Goal: Check status

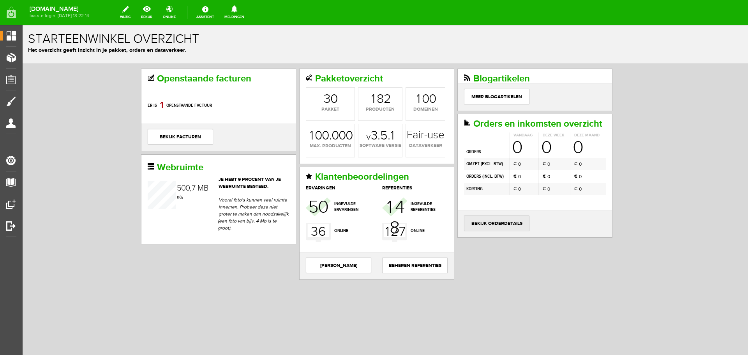
click at [492, 222] on link "bekijk orderdetails" at bounding box center [496, 224] width 65 height 16
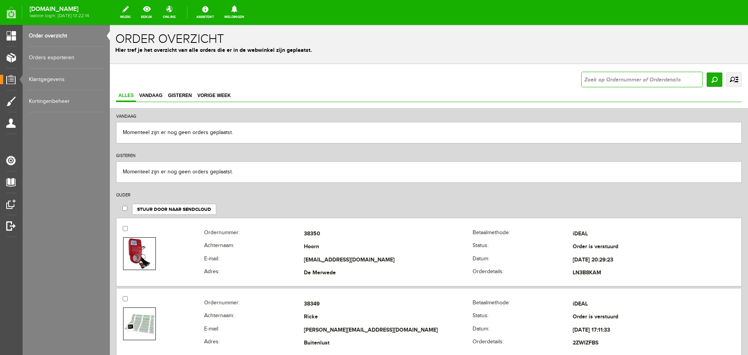
click at [639, 73] on input "text" at bounding box center [643, 80] width 122 height 16
type input "36546"
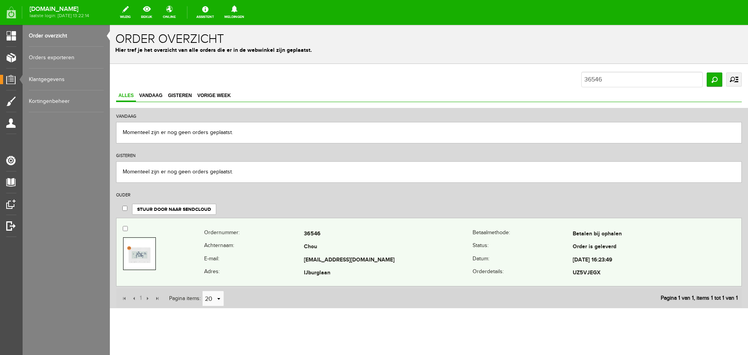
click at [250, 246] on th "Achternaam:" at bounding box center [254, 247] width 100 height 13
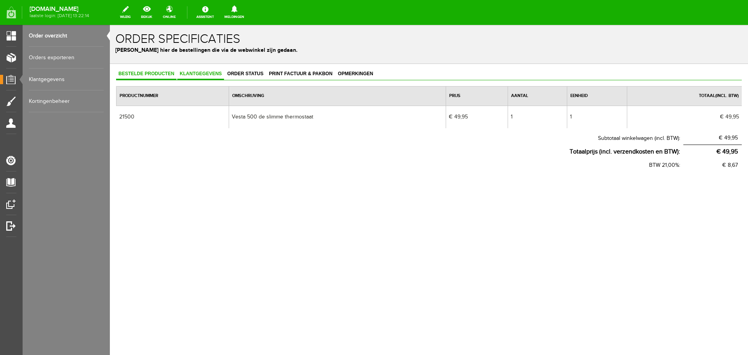
click at [203, 74] on span "Klantgegevens" at bounding box center [200, 73] width 47 height 5
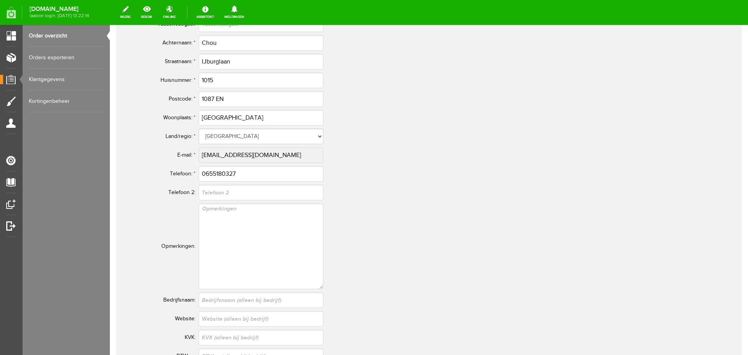
scroll to position [312, 0]
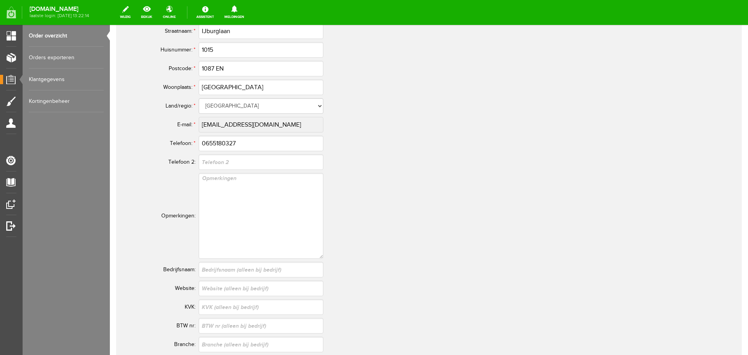
click at [194, 125] on tr "E-mail: * [EMAIL_ADDRESS][DOMAIN_NAME]" at bounding box center [308, 124] width 374 height 19
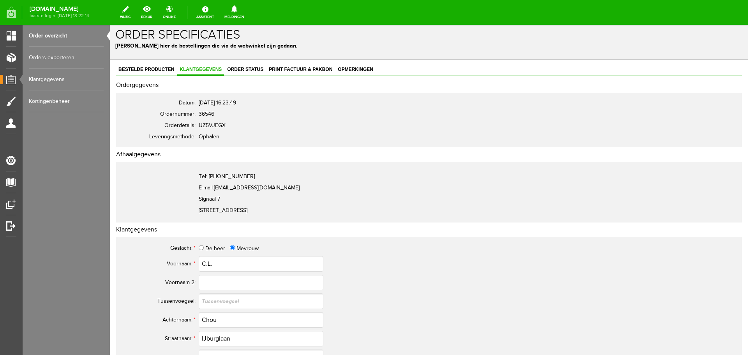
scroll to position [0, 0]
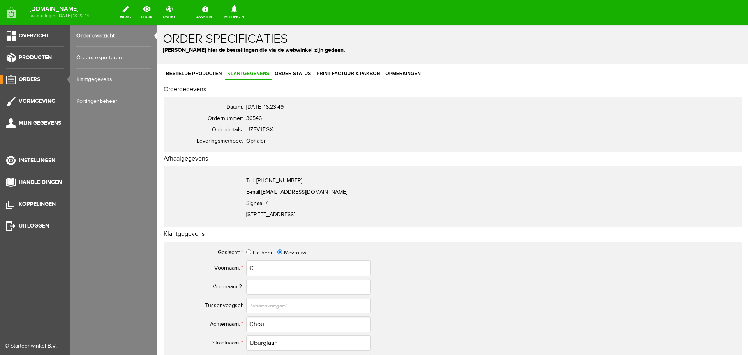
drag, startPoint x: 28, startPoint y: 222, endPoint x: 395, endPoint y: 24, distance: 417.5
click at [28, 222] on link "Uitloggen" at bounding box center [32, 225] width 64 height 9
